Goal: Communication & Community: Share content

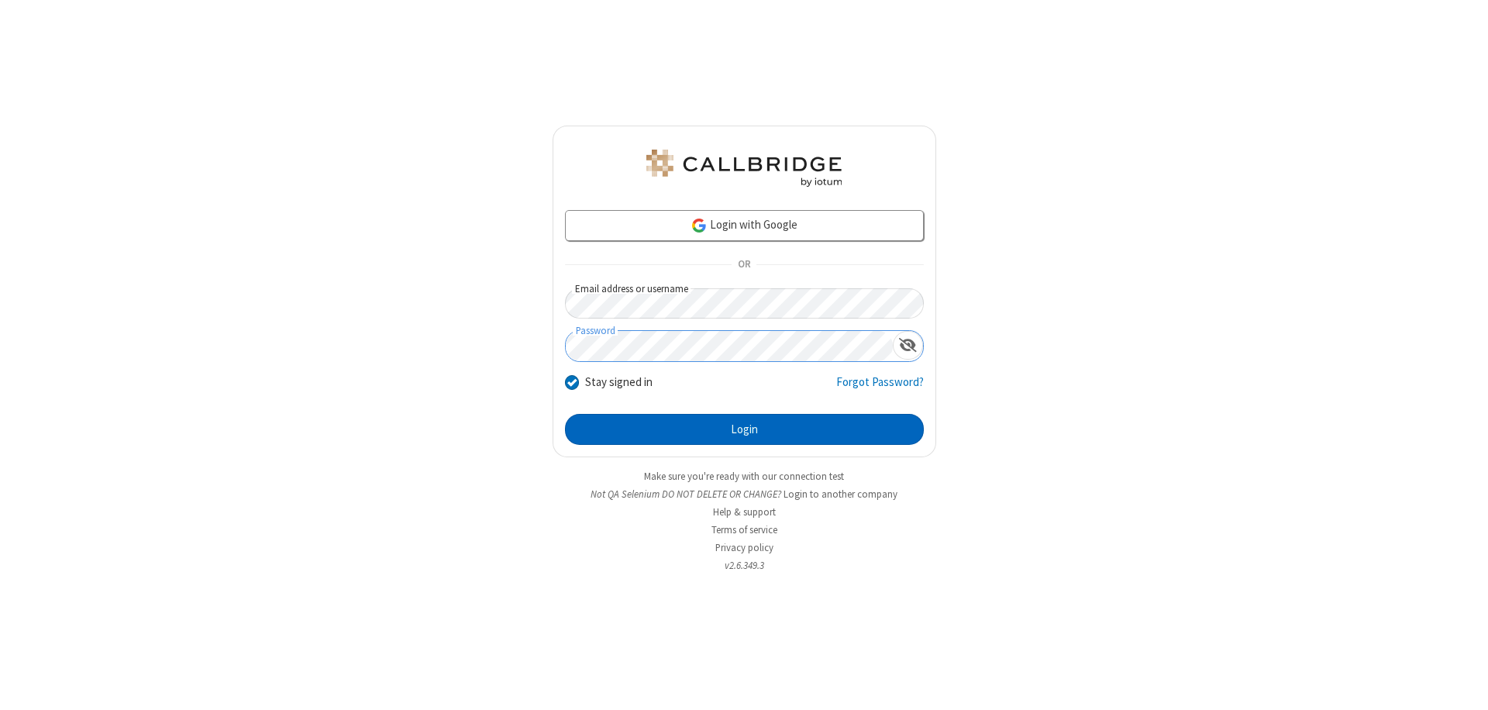
click at [744, 429] on button "Login" at bounding box center [744, 429] width 359 height 31
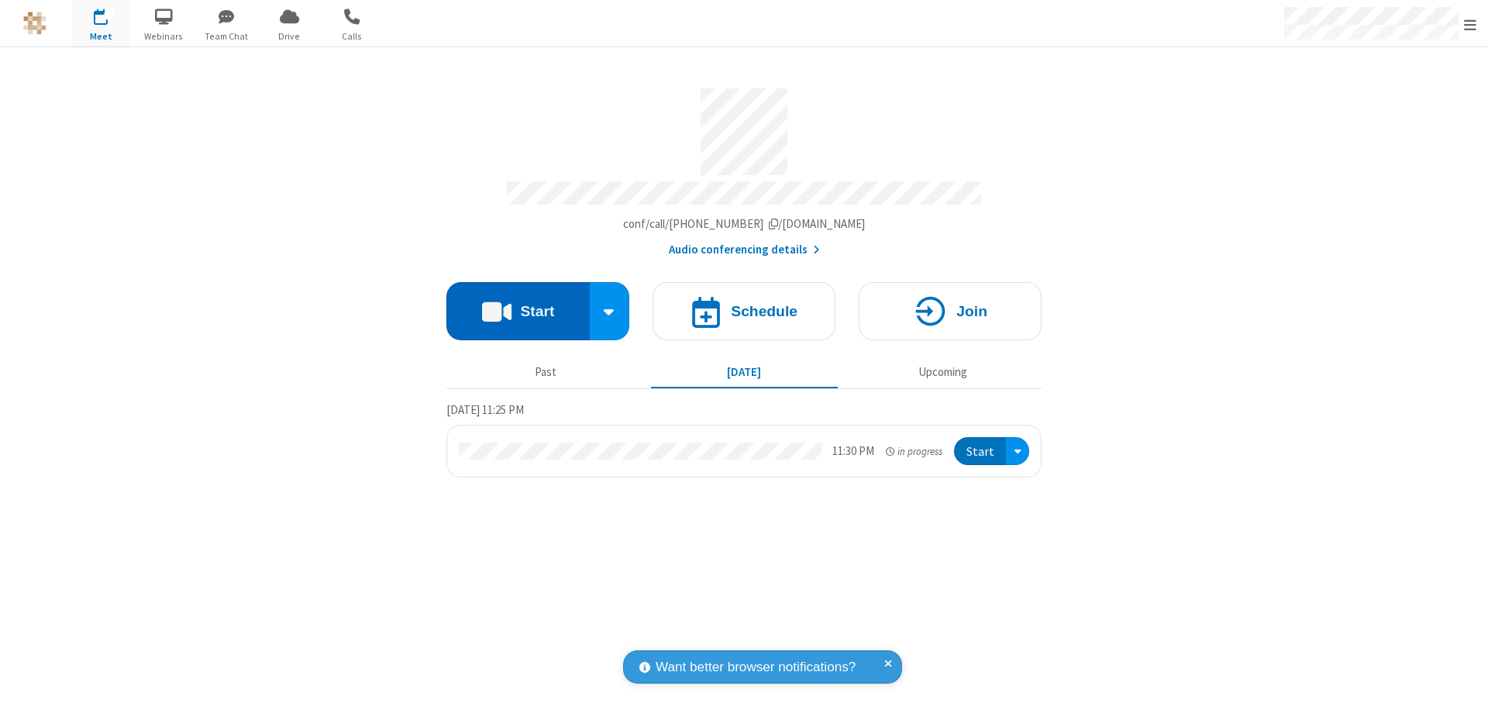
click at [518, 304] on button "Start" at bounding box center [518, 311] width 143 height 58
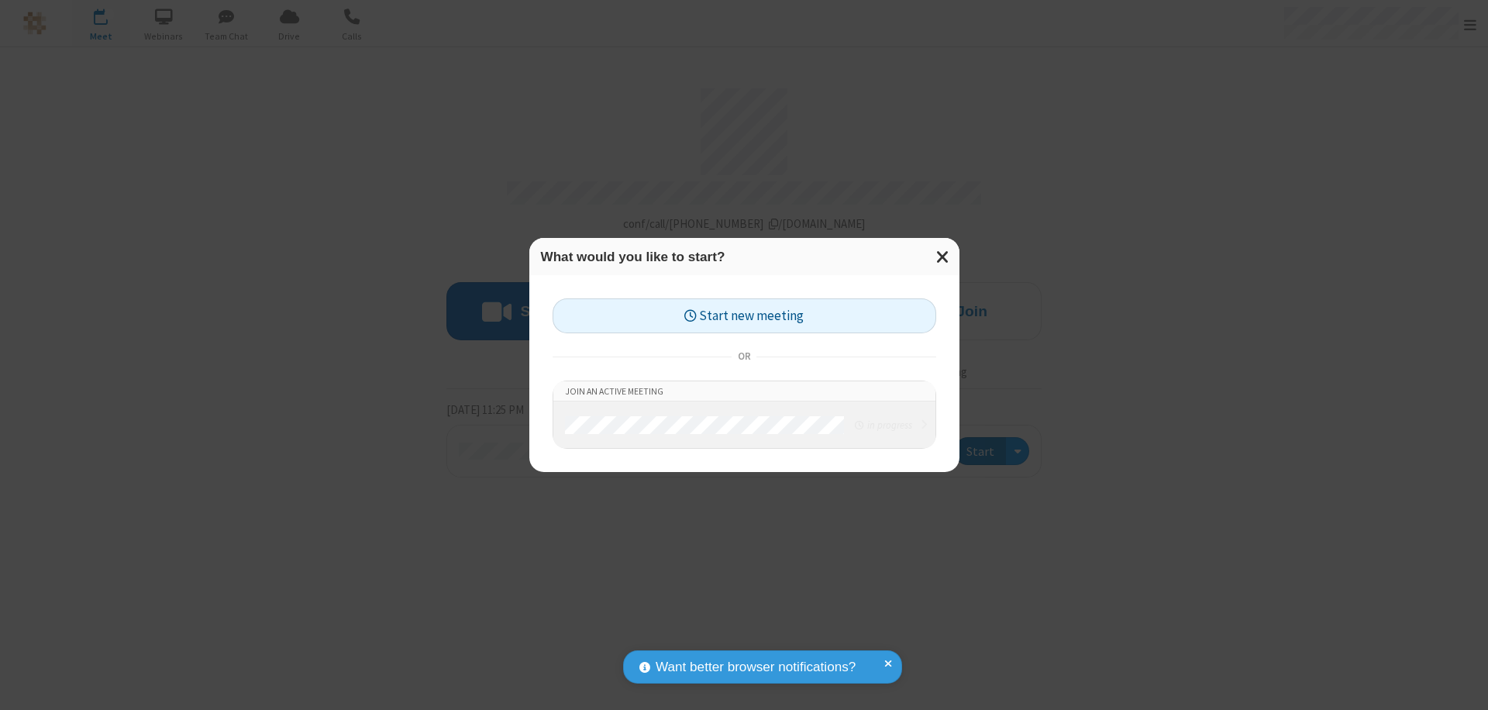
click at [744, 316] on button "Start new meeting" at bounding box center [745, 315] width 384 height 35
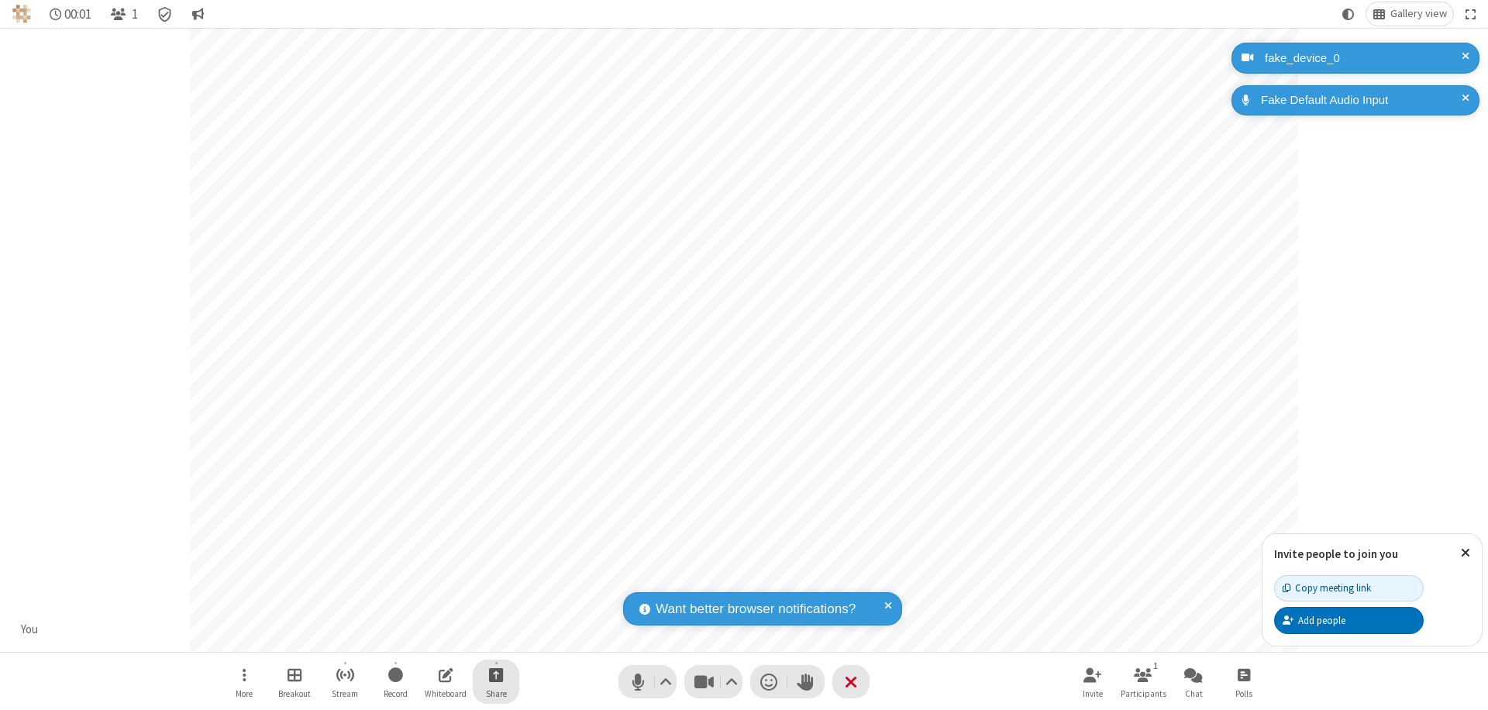
click at [496, 674] on span "Start sharing" at bounding box center [496, 674] width 15 height 19
click at [433, 610] on span "Present files & media" at bounding box center [434, 610] width 18 height 13
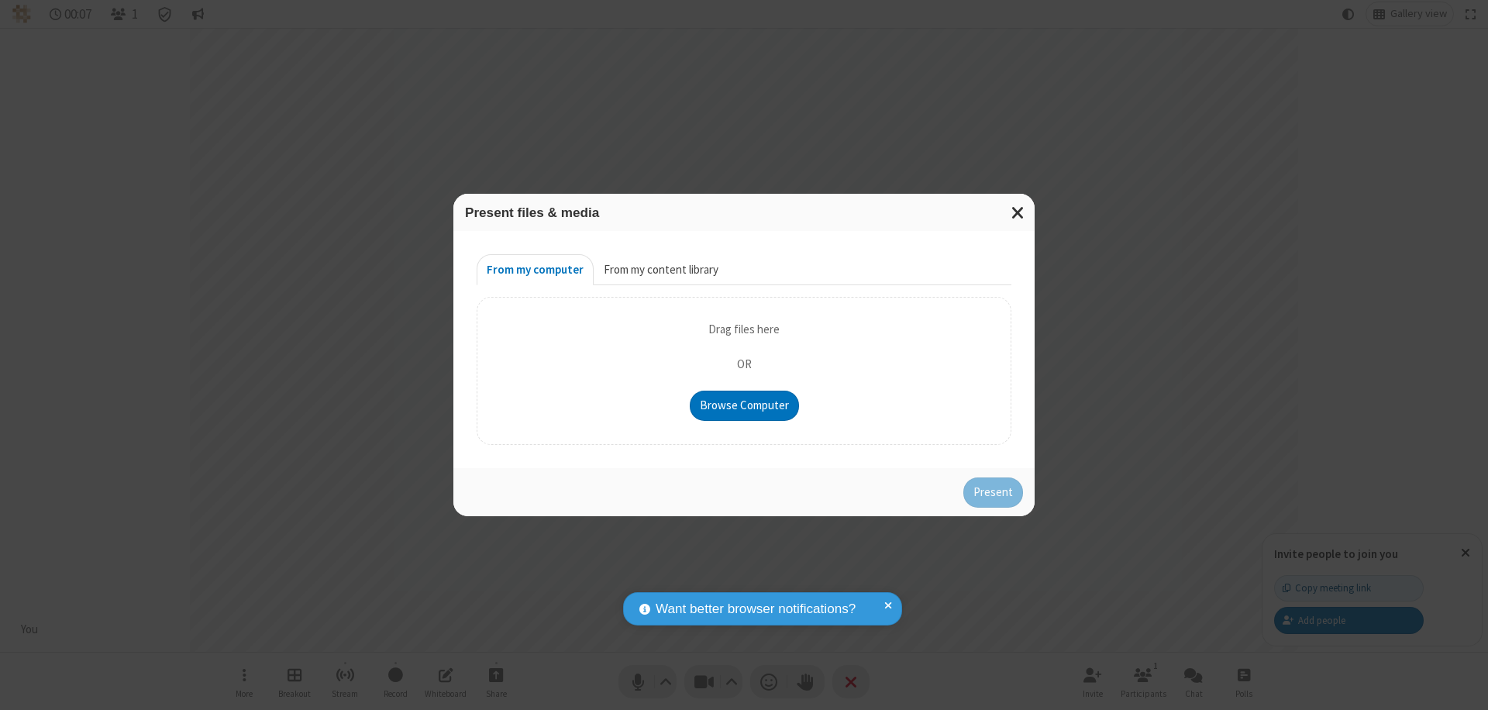
click at [660, 270] on button "From my content library" at bounding box center [661, 269] width 135 height 31
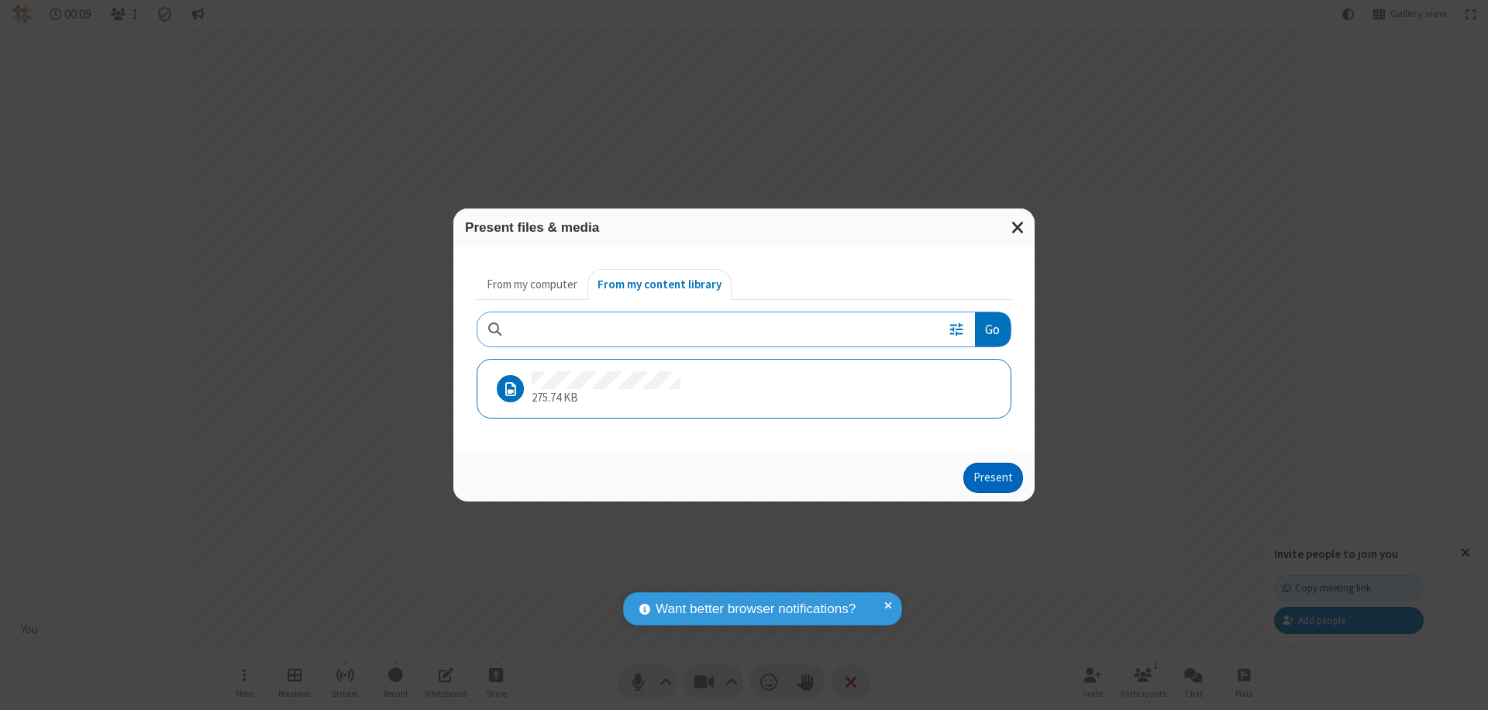
click at [995, 478] on button "Present" at bounding box center [994, 478] width 60 height 31
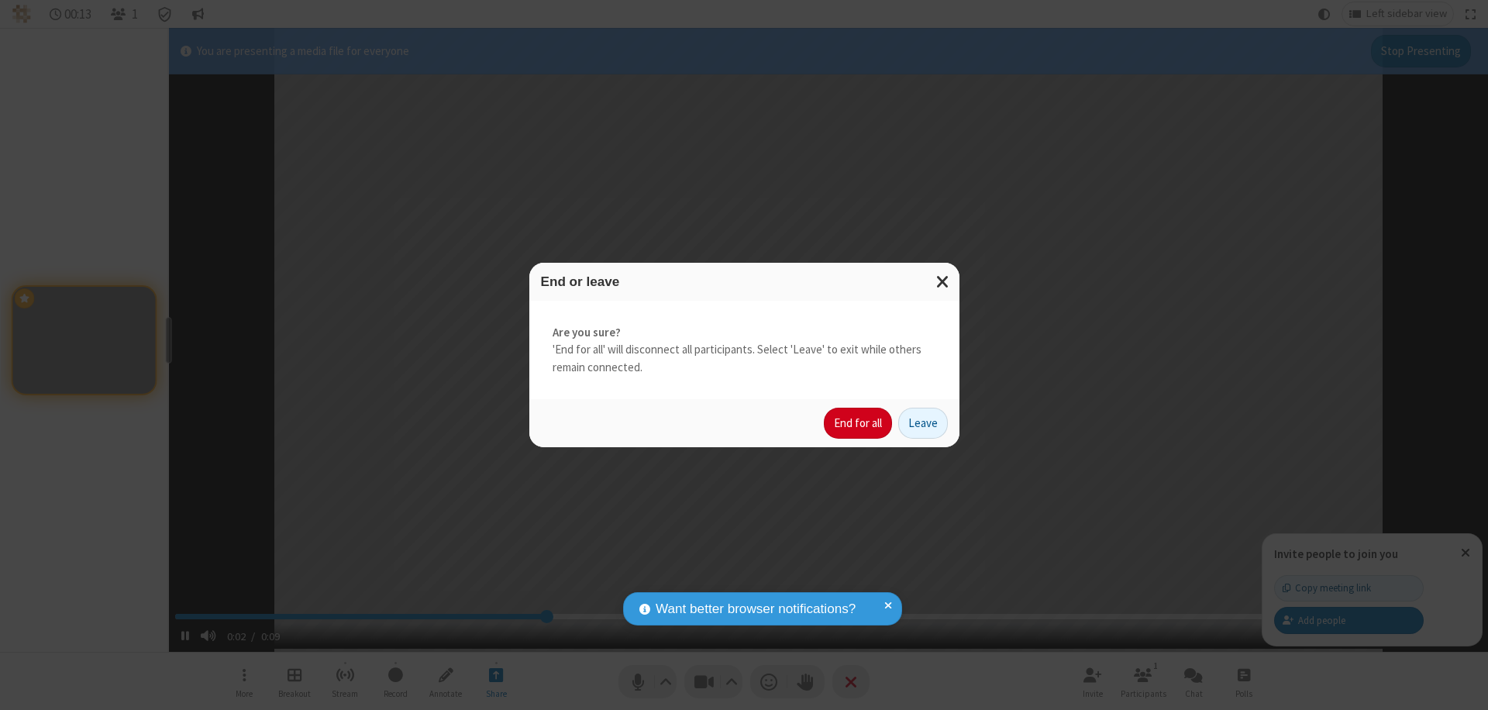
type input "3.651192"
click at [859, 423] on button "End for all" at bounding box center [858, 423] width 68 height 31
